Goal: Information Seeking & Learning: Learn about a topic

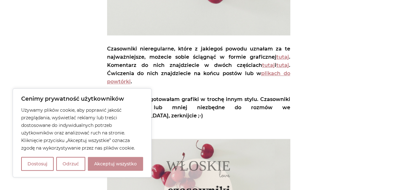
click at [106, 168] on button "Akceptuj wszystko" at bounding box center [115, 164] width 55 height 14
checkbox input "true"
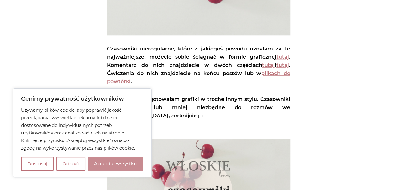
checkbox input "true"
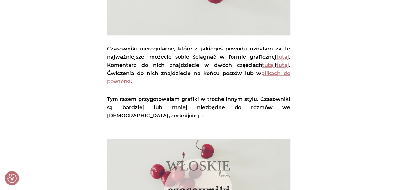
scroll to position [316, 0]
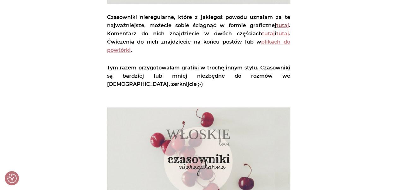
click at [287, 25] on link "tutaj" at bounding box center [283, 25] width 13 height 6
click at [273, 44] on link "plikach do powtórki" at bounding box center [198, 46] width 183 height 14
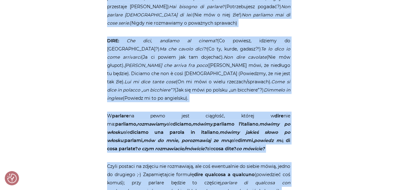
scroll to position [813, 0]
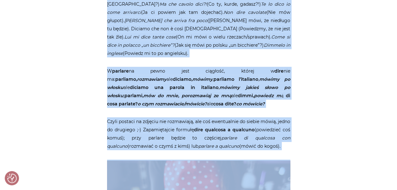
drag, startPoint x: 107, startPoint y: 50, endPoint x: 294, endPoint y: 129, distance: 202.3
drag, startPoint x: 294, startPoint y: 129, endPoint x: 276, endPoint y: 122, distance: 19.4
copy article "PARLARE: Che lingua parli? Parlo l’italiano e l’inglese. (W jakich językach mów…"
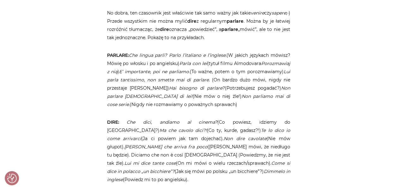
scroll to position [592, 0]
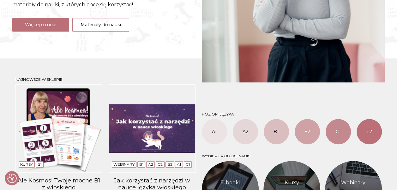
scroll to position [221, 0]
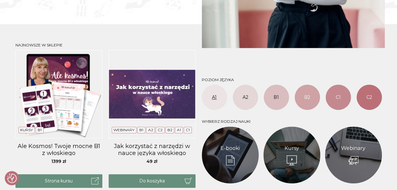
click at [216, 96] on link "A1" at bounding box center [214, 97] width 25 height 25
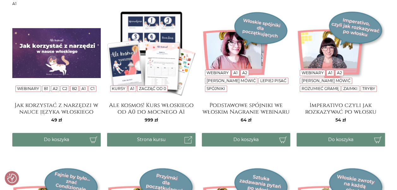
scroll to position [126, 0]
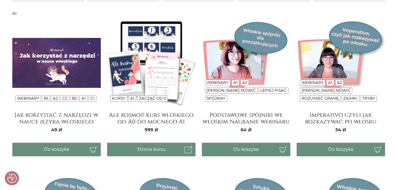
click at [124, 63] on img at bounding box center [151, 63] width 89 height 89
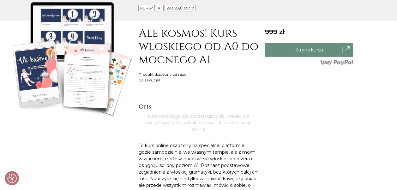
scroll to position [190, 0]
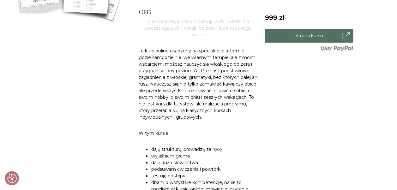
click at [321, 38] on link "Strona kursu" at bounding box center [309, 36] width 89 height 14
